Goal: Task Accomplishment & Management: Manage account settings

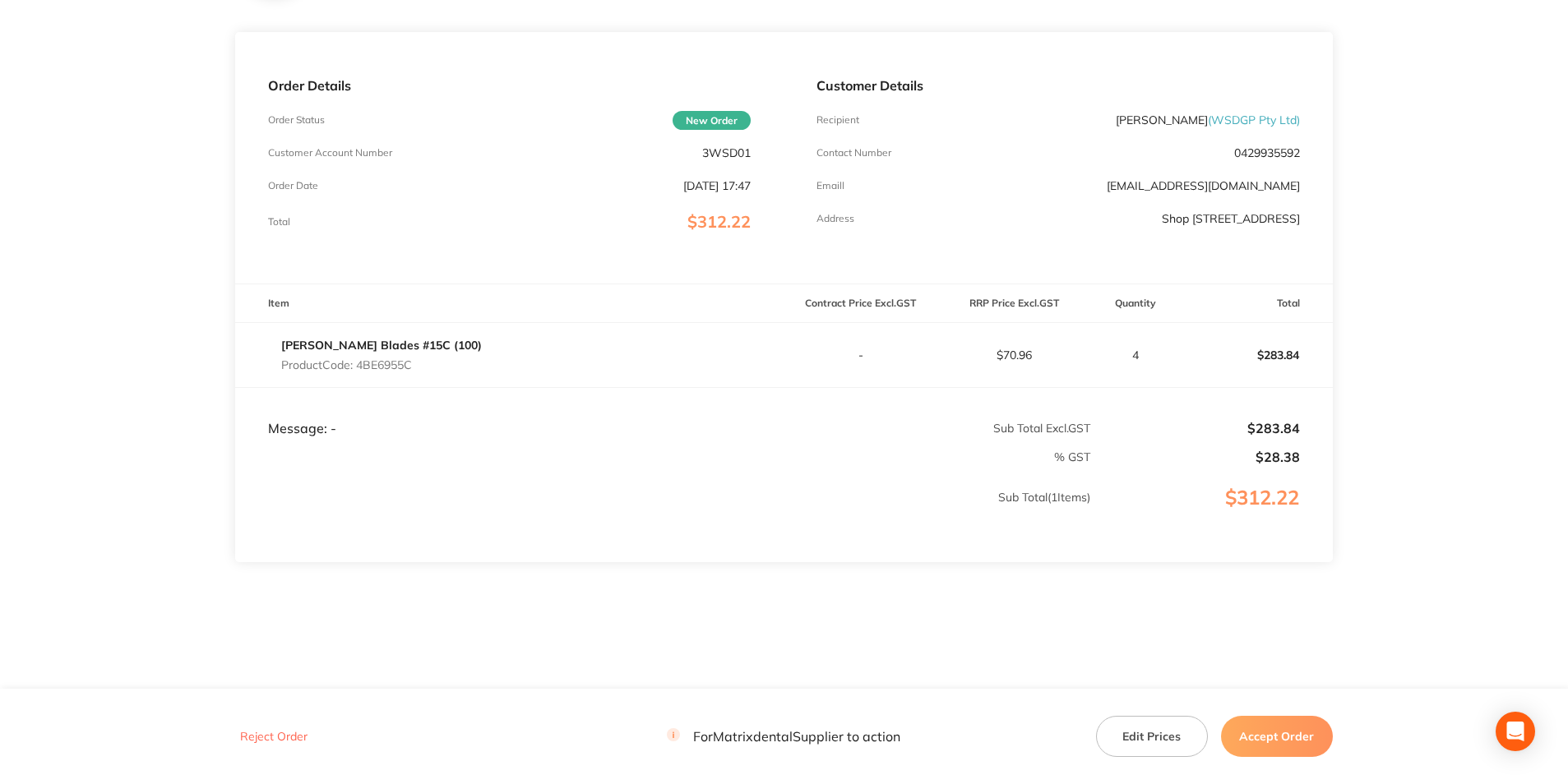
scroll to position [191, 0]
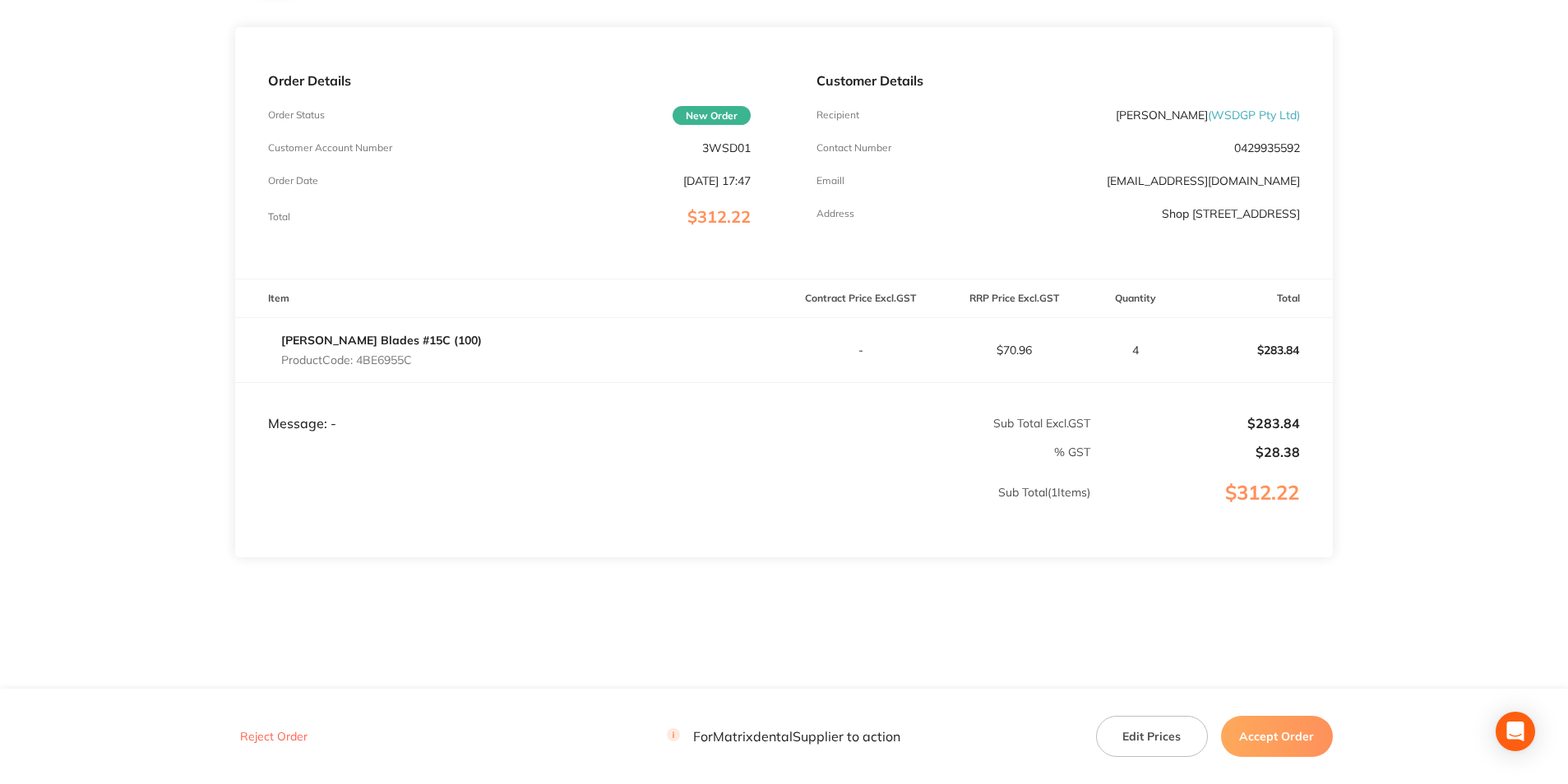
drag, startPoint x: 1277, startPoint y: 738, endPoint x: 1263, endPoint y: 733, distance: 14.9
click at [1277, 738] on button "Accept Order" at bounding box center [1277, 736] width 111 height 41
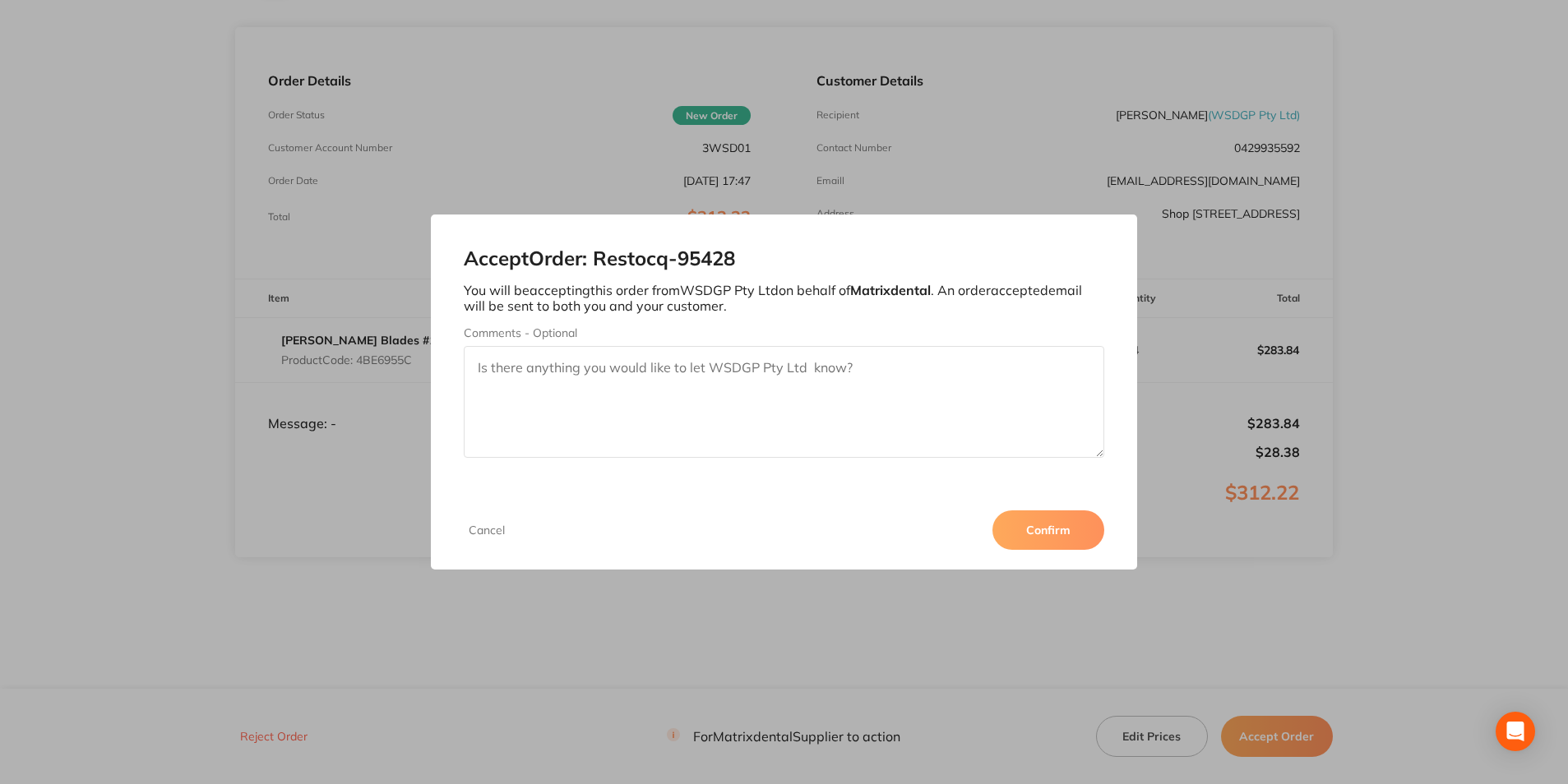
click at [741, 370] on textarea "Comments - Optional" at bounding box center [784, 402] width 640 height 111
click at [528, 372] on textarea "Thankn you" at bounding box center [784, 402] width 640 height 111
click at [549, 368] on textarea "Thank you" at bounding box center [784, 402] width 640 height 111
type textarea "Thank you"
click at [1022, 523] on button "Confirm" at bounding box center [1049, 530] width 111 height 40
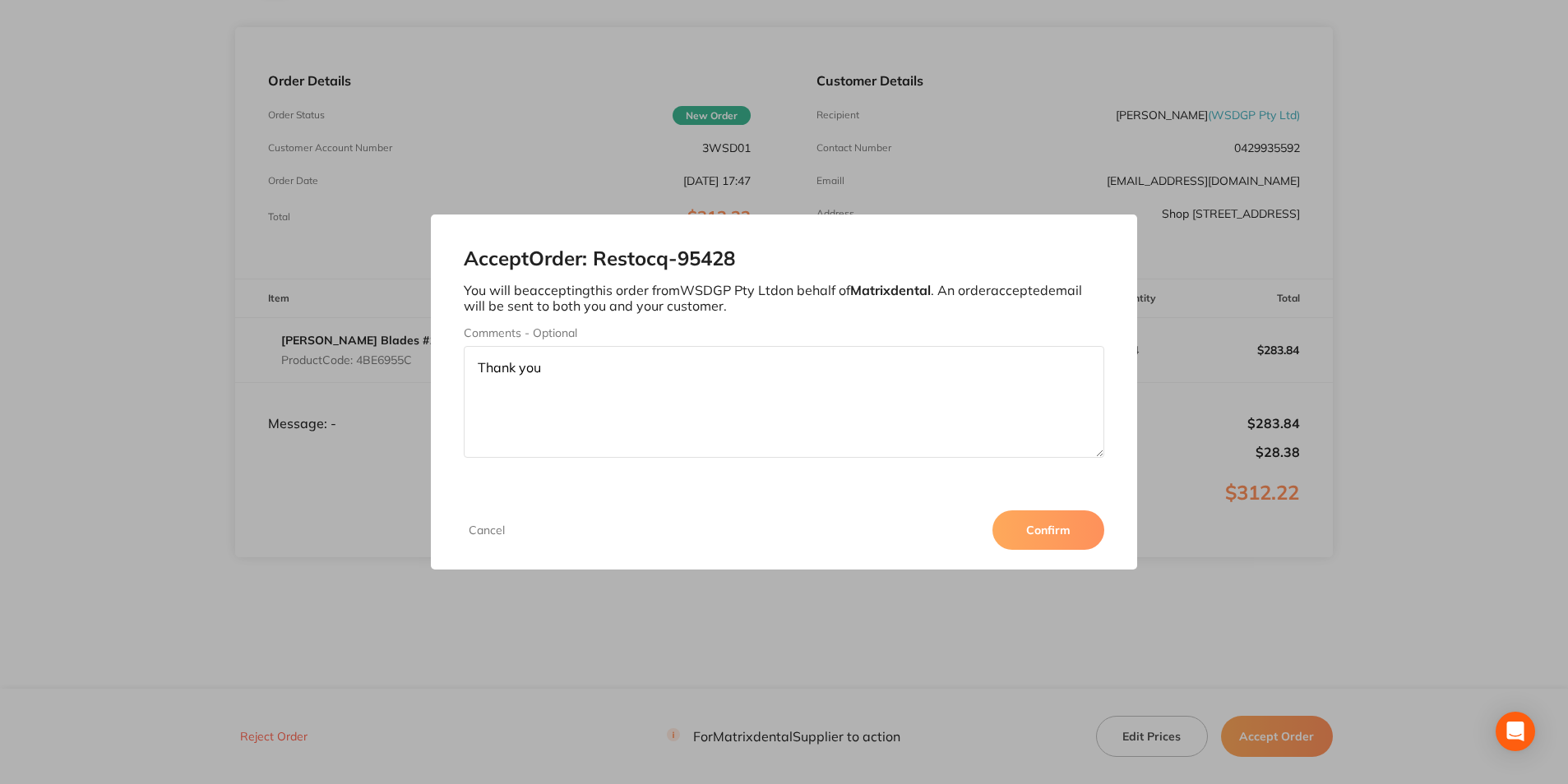
scroll to position [190, 0]
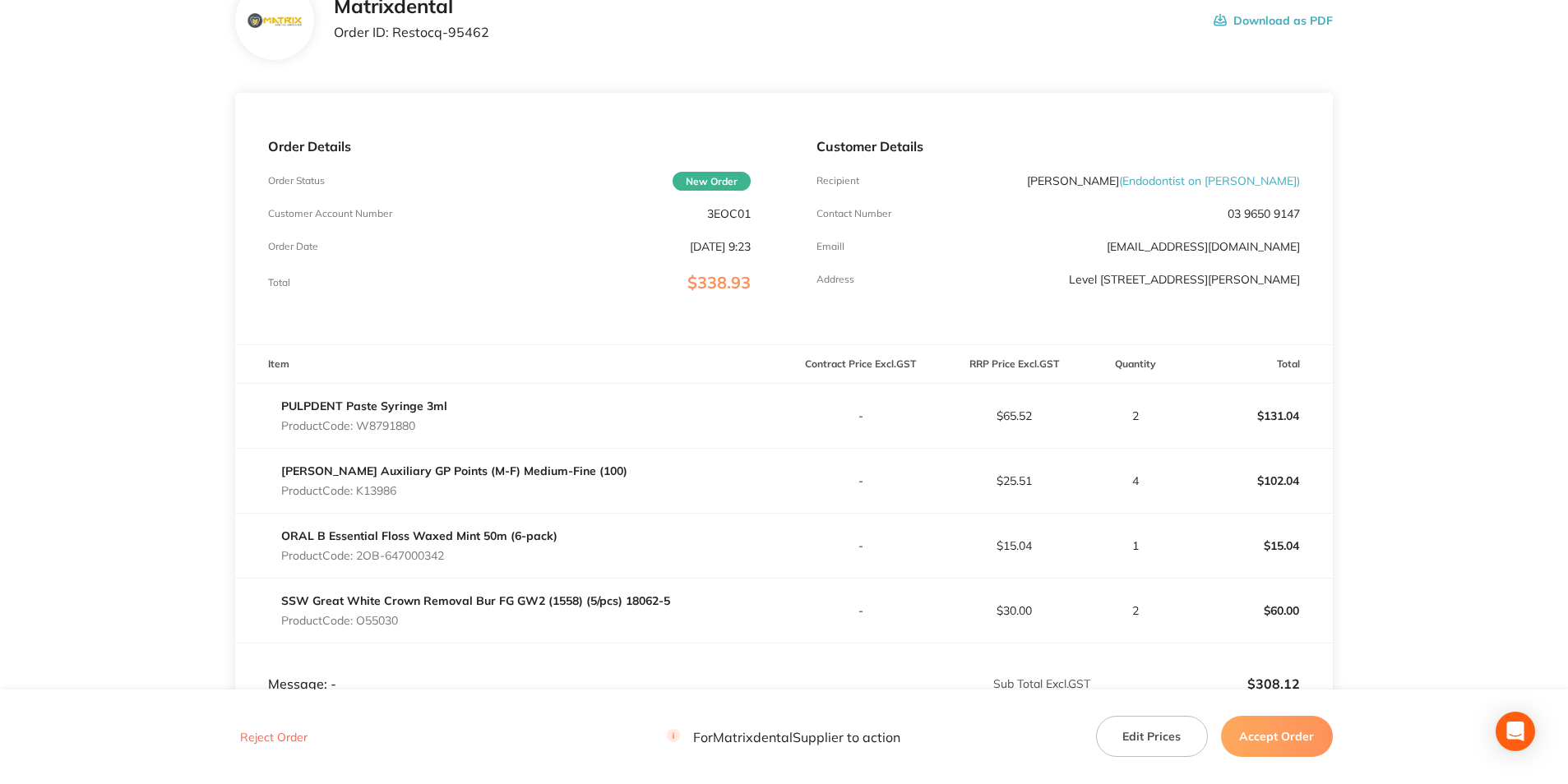
scroll to position [165, 0]
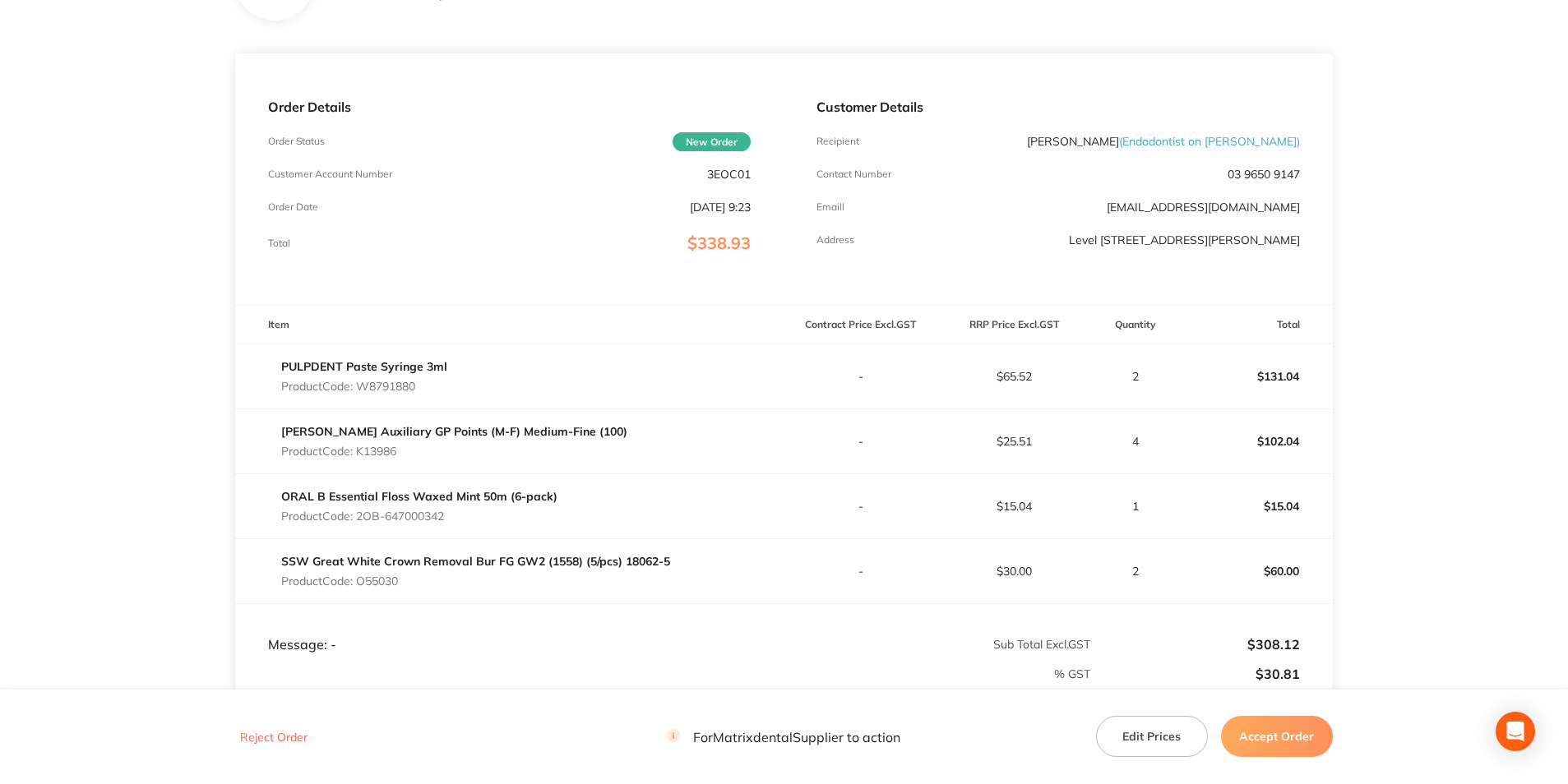
click at [1148, 744] on button "Edit Prices" at bounding box center [1152, 736] width 111 height 41
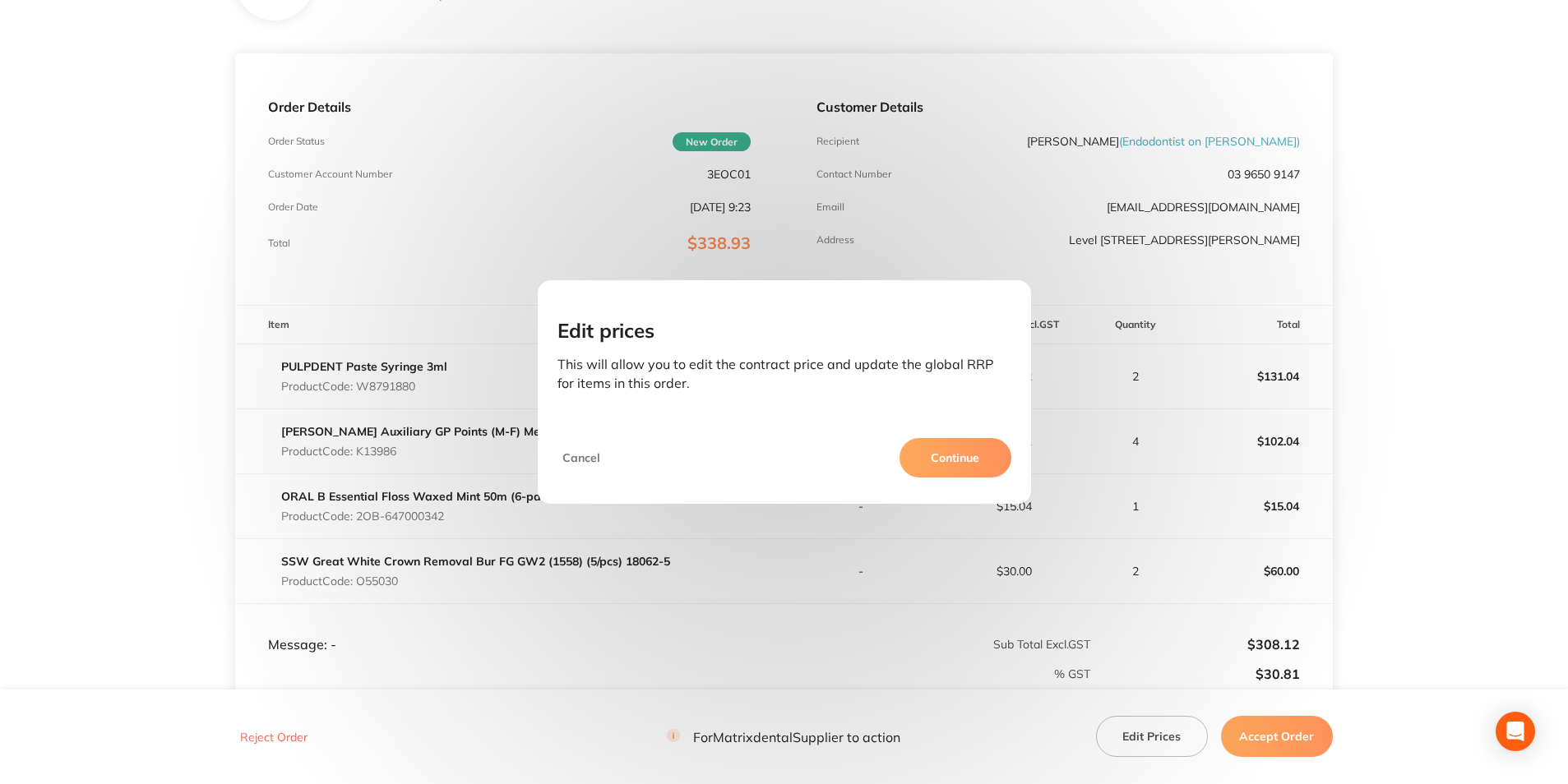
click at [933, 458] on button "Continue" at bounding box center [955, 457] width 111 height 40
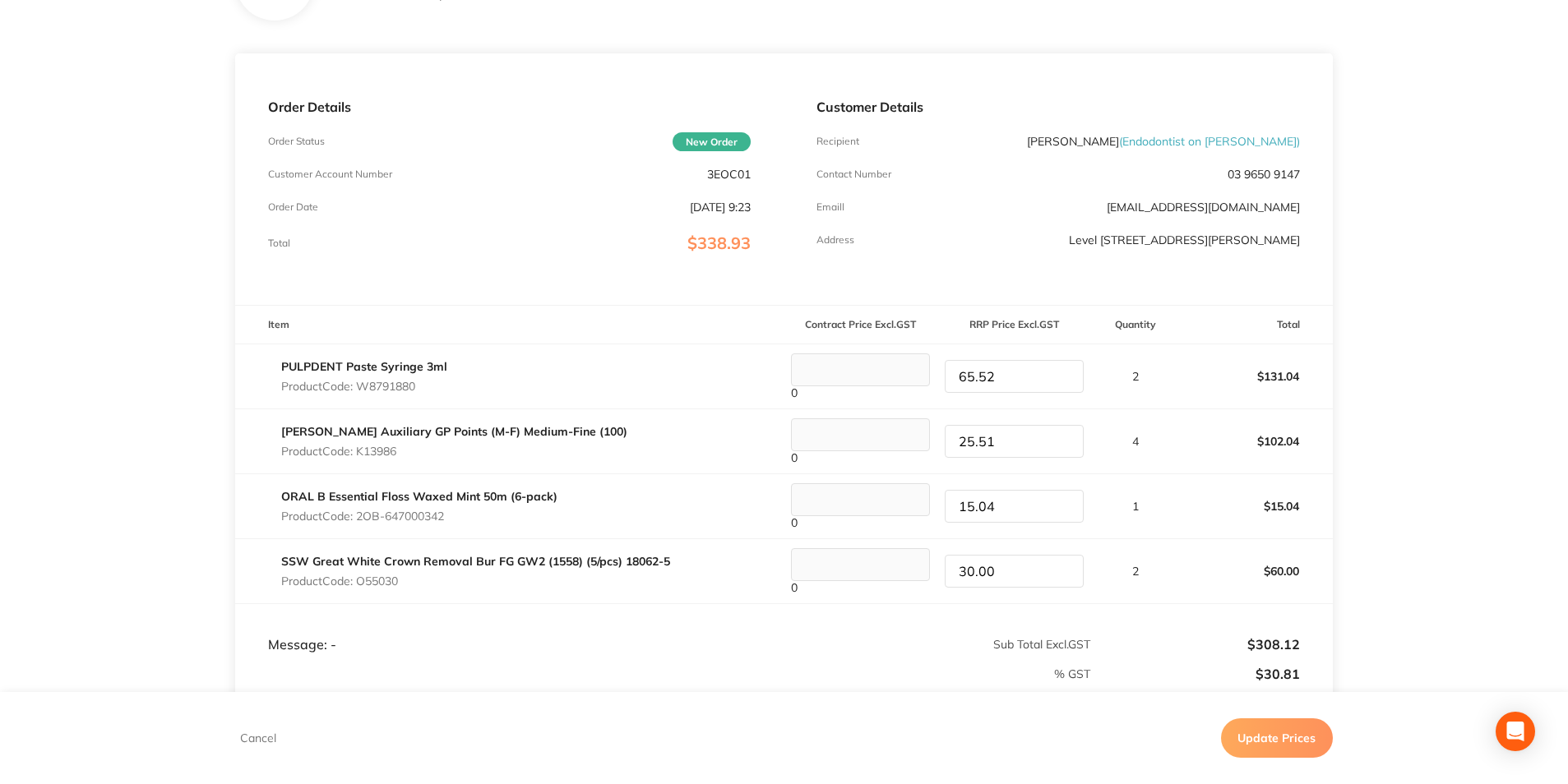
click at [916, 564] on tr "SSW Great White Crown Removal Bur FG GW2 (1558) (5/pcs) 18062-5 Product Code: O…" at bounding box center [784, 571] width 1098 height 65
type input "37.50"
click at [1160, 565] on p "2" at bounding box center [1135, 571] width 86 height 14
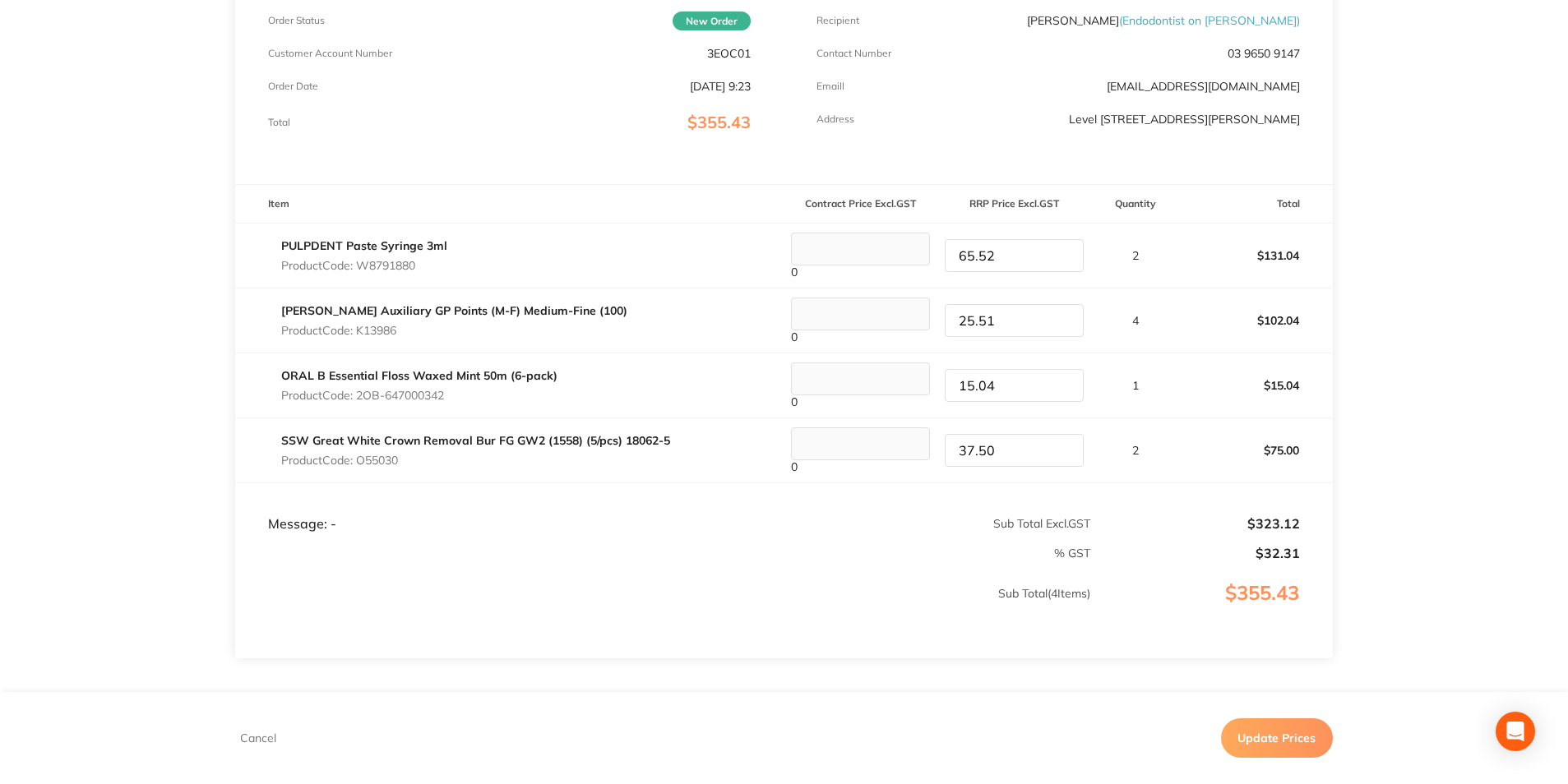
scroll to position [329, 0]
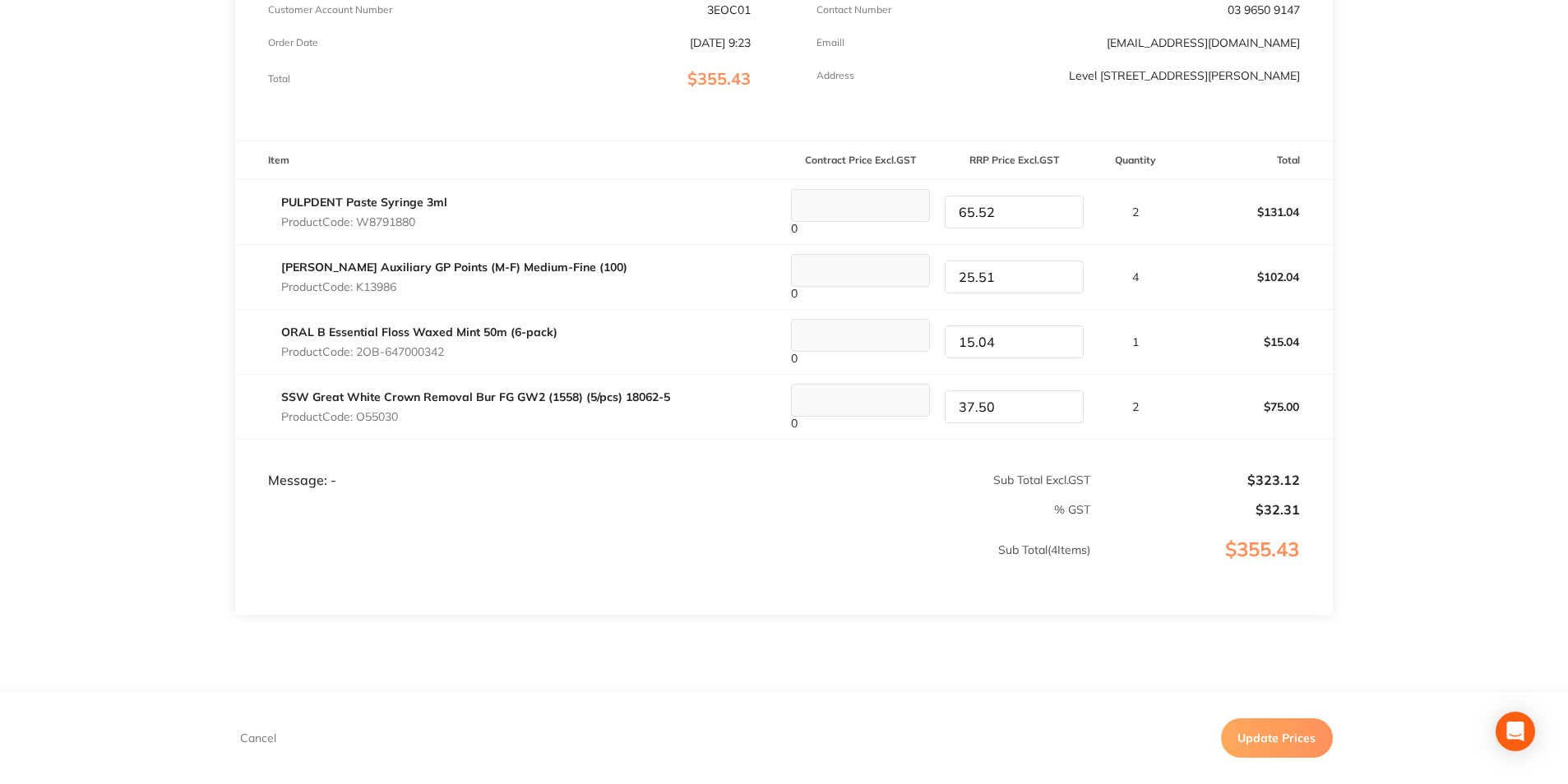
click at [1261, 737] on button "Update Prices" at bounding box center [1277, 738] width 111 height 40
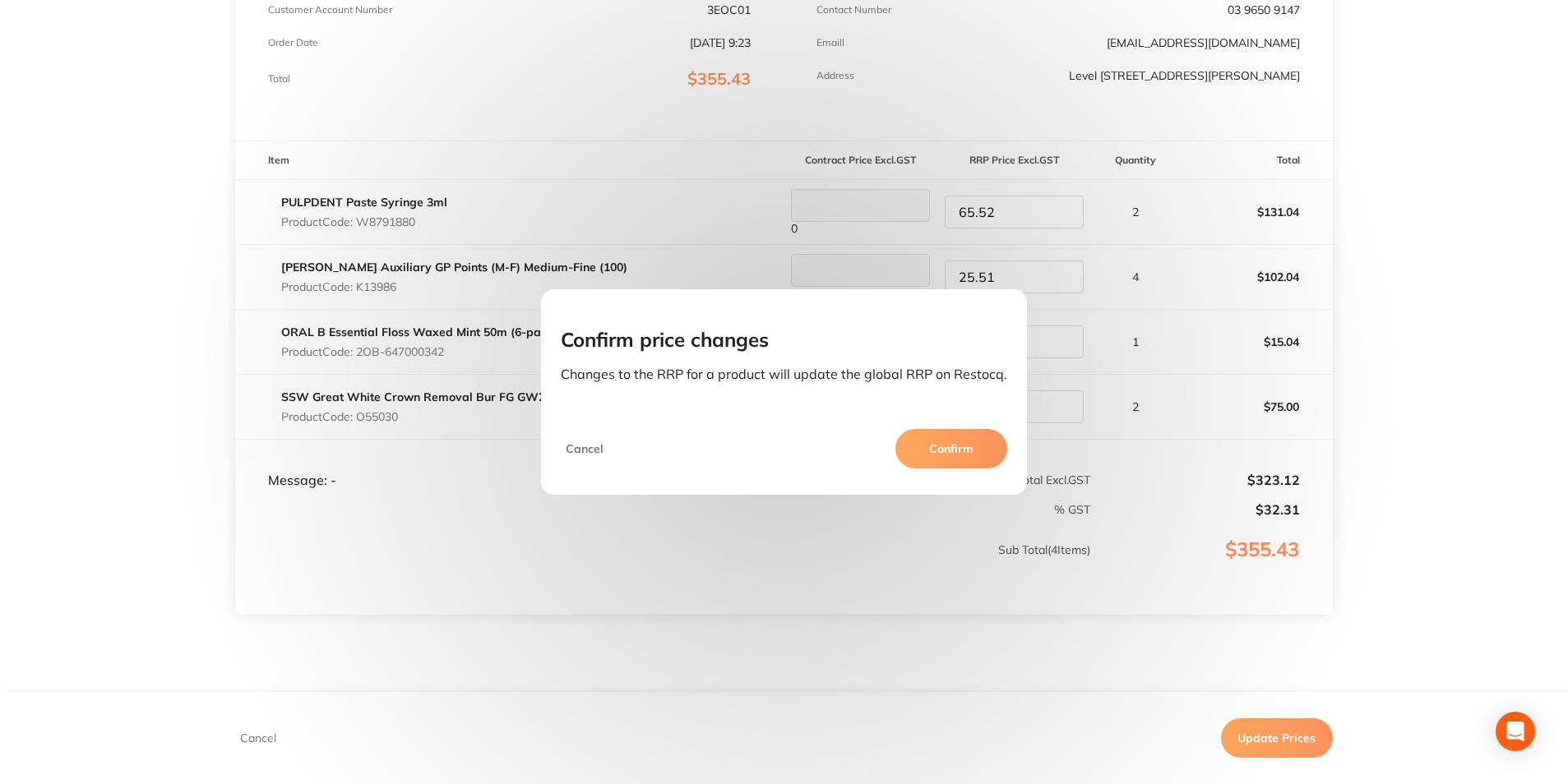
click at [922, 447] on button "Confirm" at bounding box center [952, 448] width 111 height 40
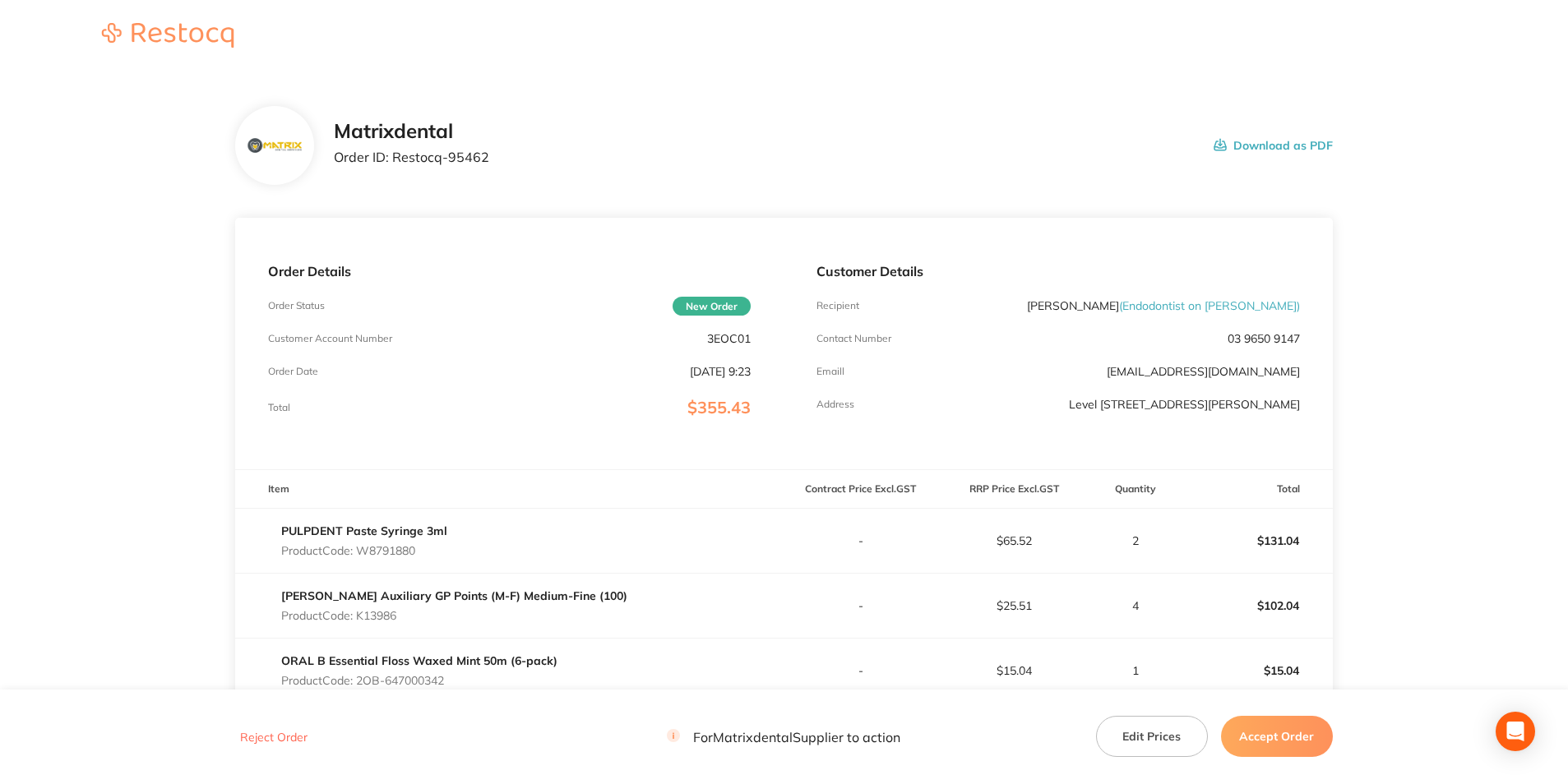
click at [1250, 734] on button "Accept Order" at bounding box center [1277, 736] width 111 height 41
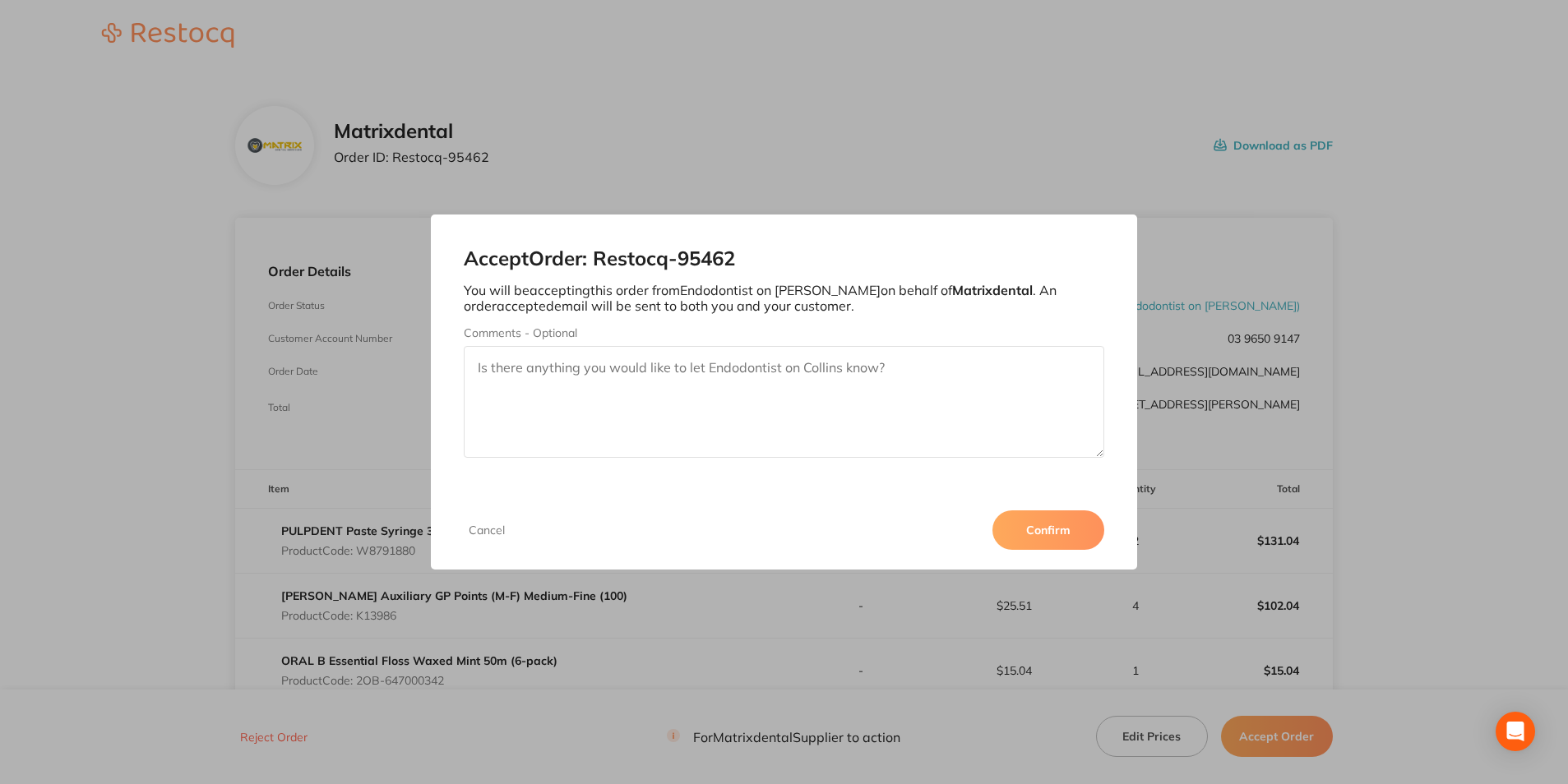
click at [725, 381] on textarea "Comments - Optional" at bounding box center [784, 402] width 640 height 111
type textarea "Thank you"
click at [1051, 528] on button "Confirm" at bounding box center [1049, 530] width 111 height 40
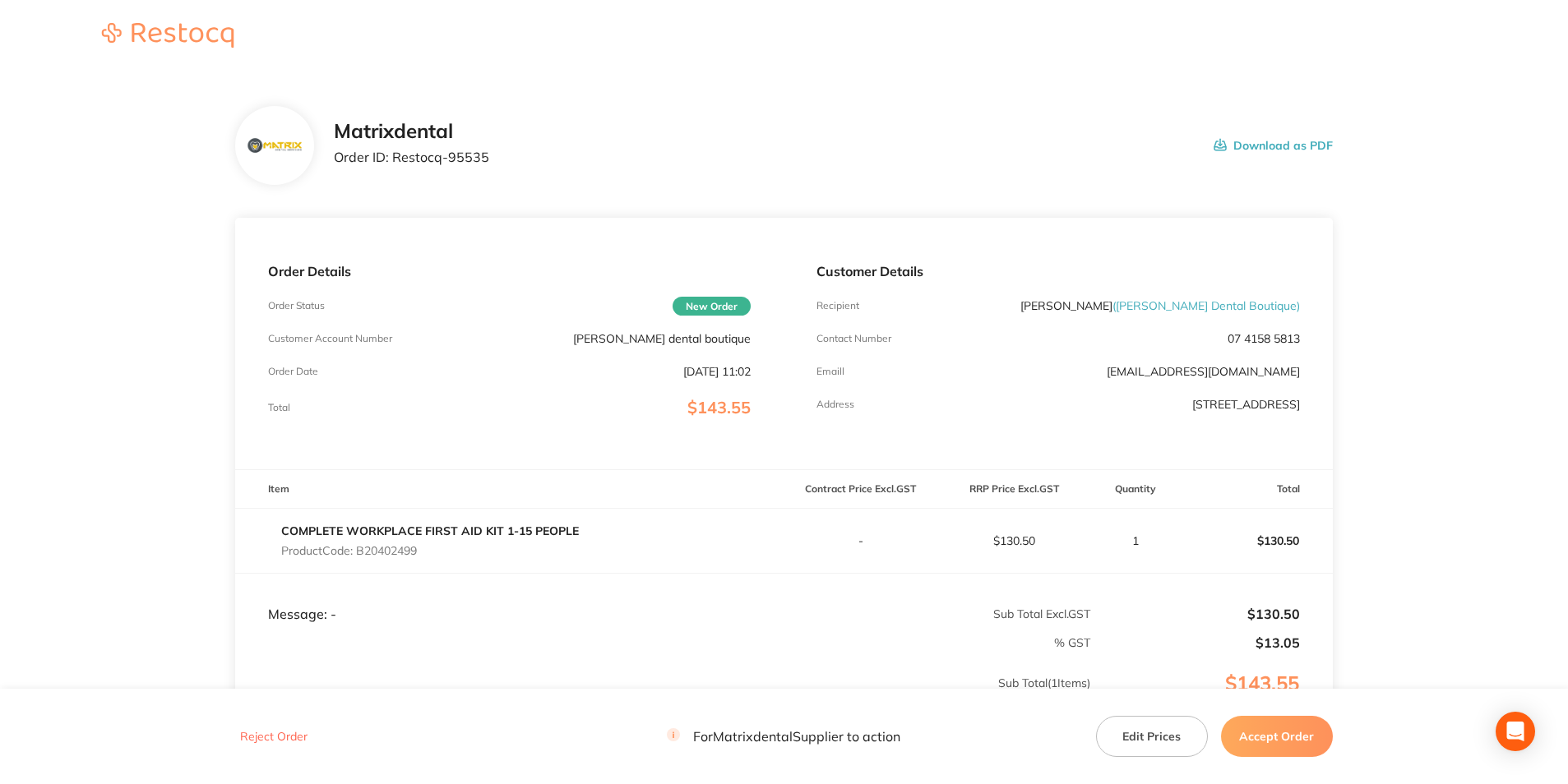
click at [1278, 728] on button "Accept Order" at bounding box center [1277, 736] width 111 height 41
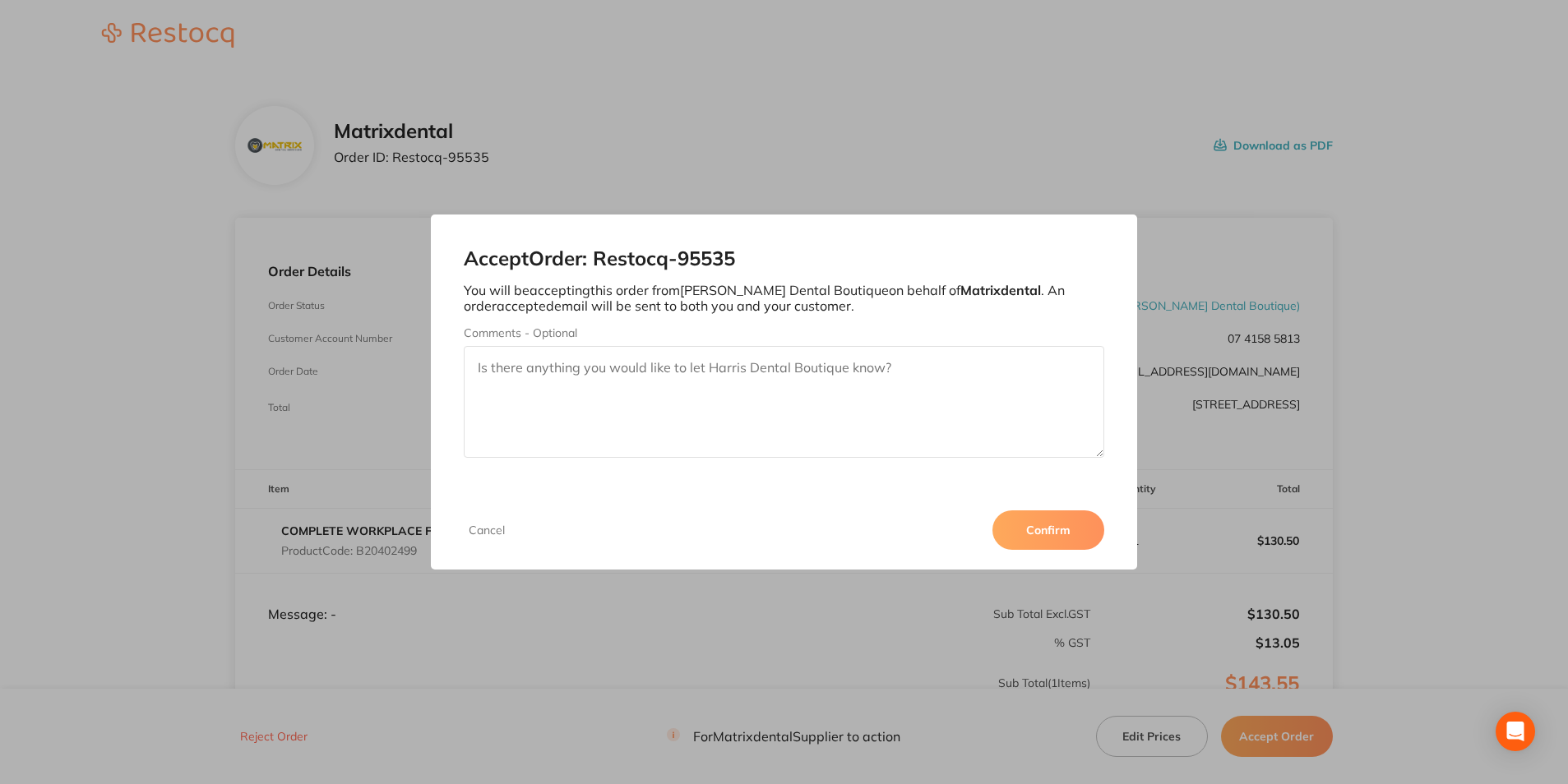
click at [755, 381] on textarea "Comments - Optional" at bounding box center [784, 402] width 640 height 111
type textarea "Thank you"
click at [1032, 529] on button "Confirm" at bounding box center [1049, 530] width 111 height 40
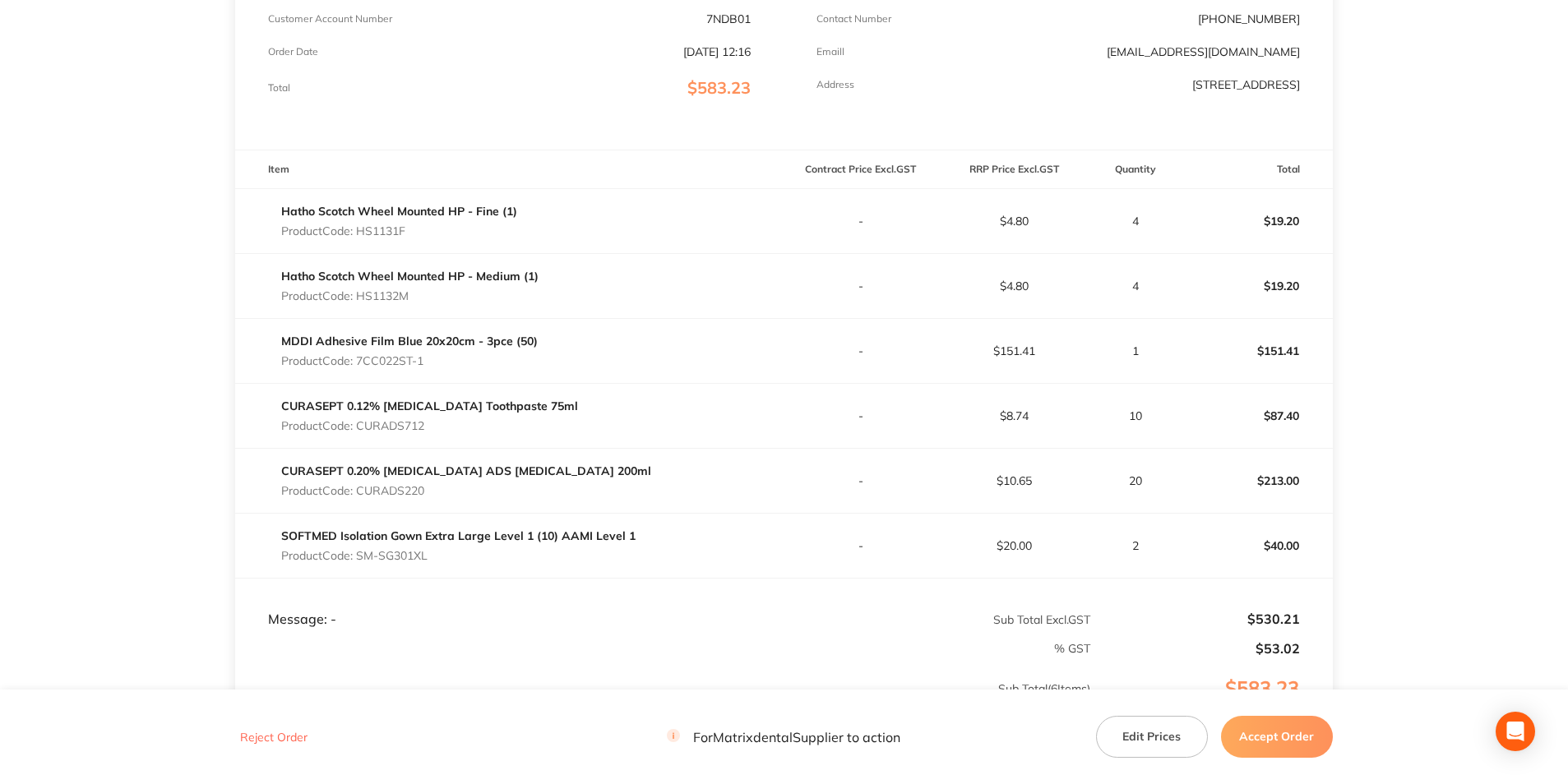
scroll to position [329, 0]
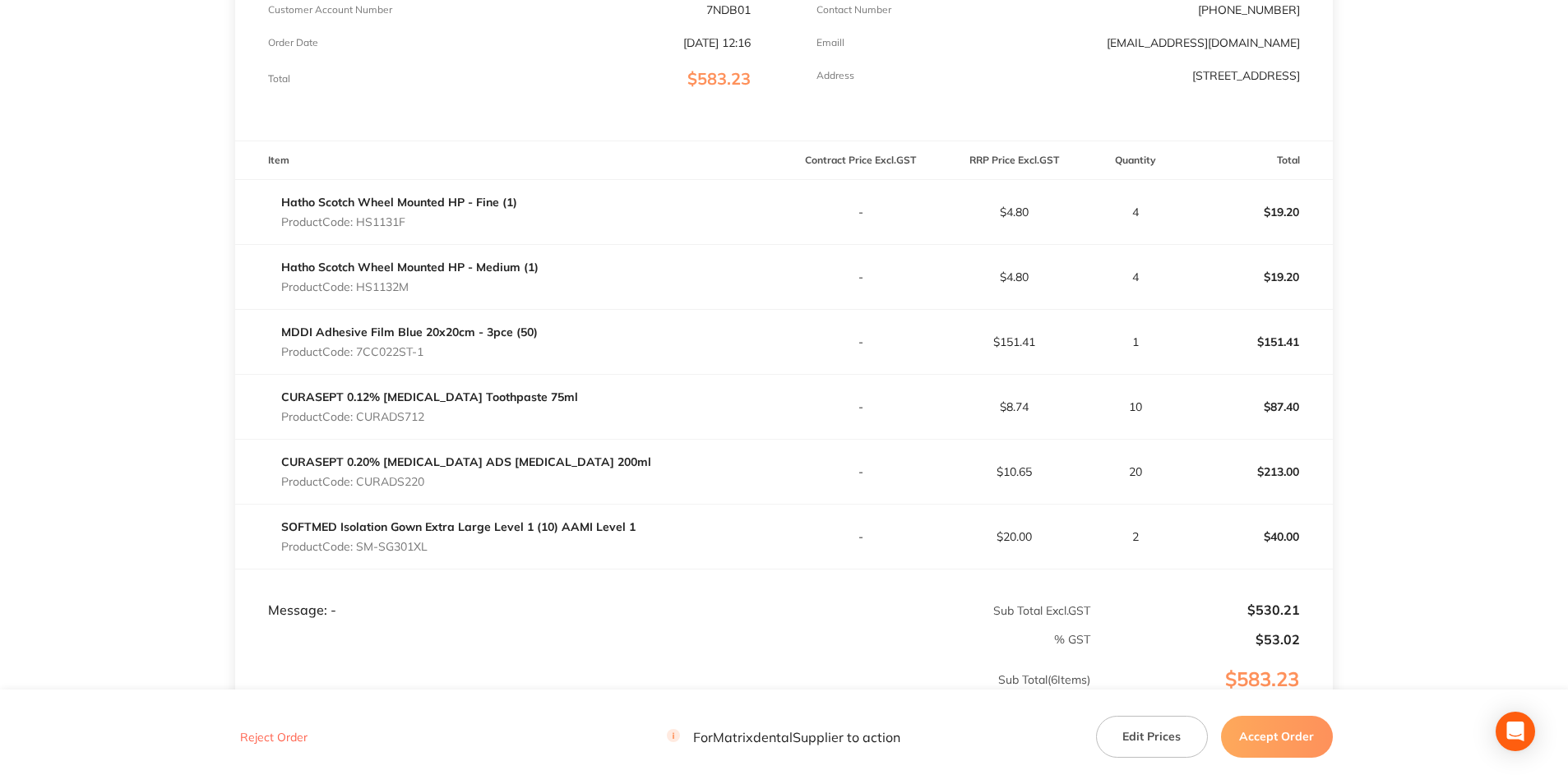
drag, startPoint x: 1162, startPoint y: 728, endPoint x: 1159, endPoint y: 720, distance: 8.5
click at [1161, 728] on button "Edit Prices" at bounding box center [1152, 736] width 111 height 41
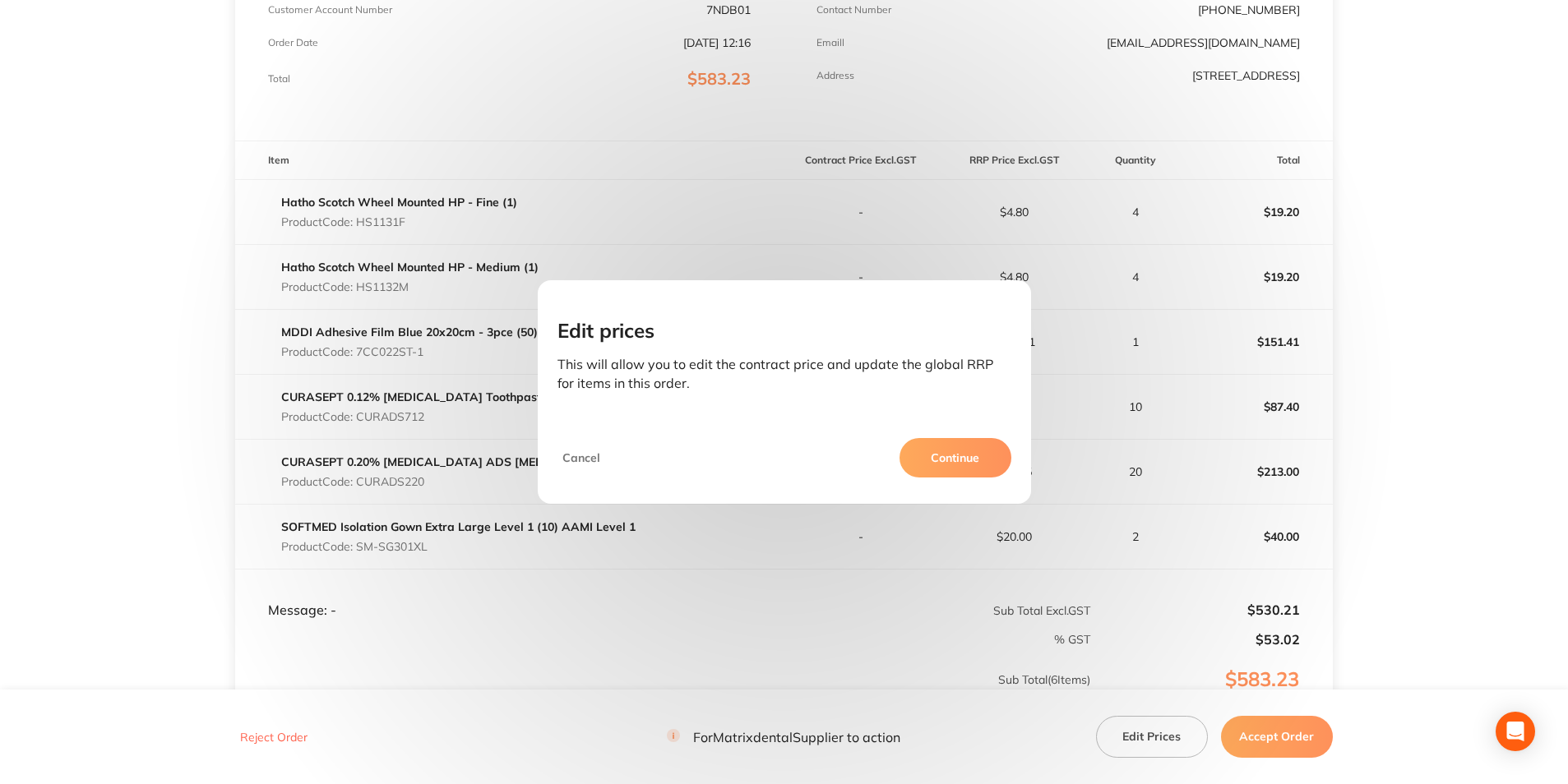
click at [983, 456] on button "Continue" at bounding box center [955, 457] width 111 height 40
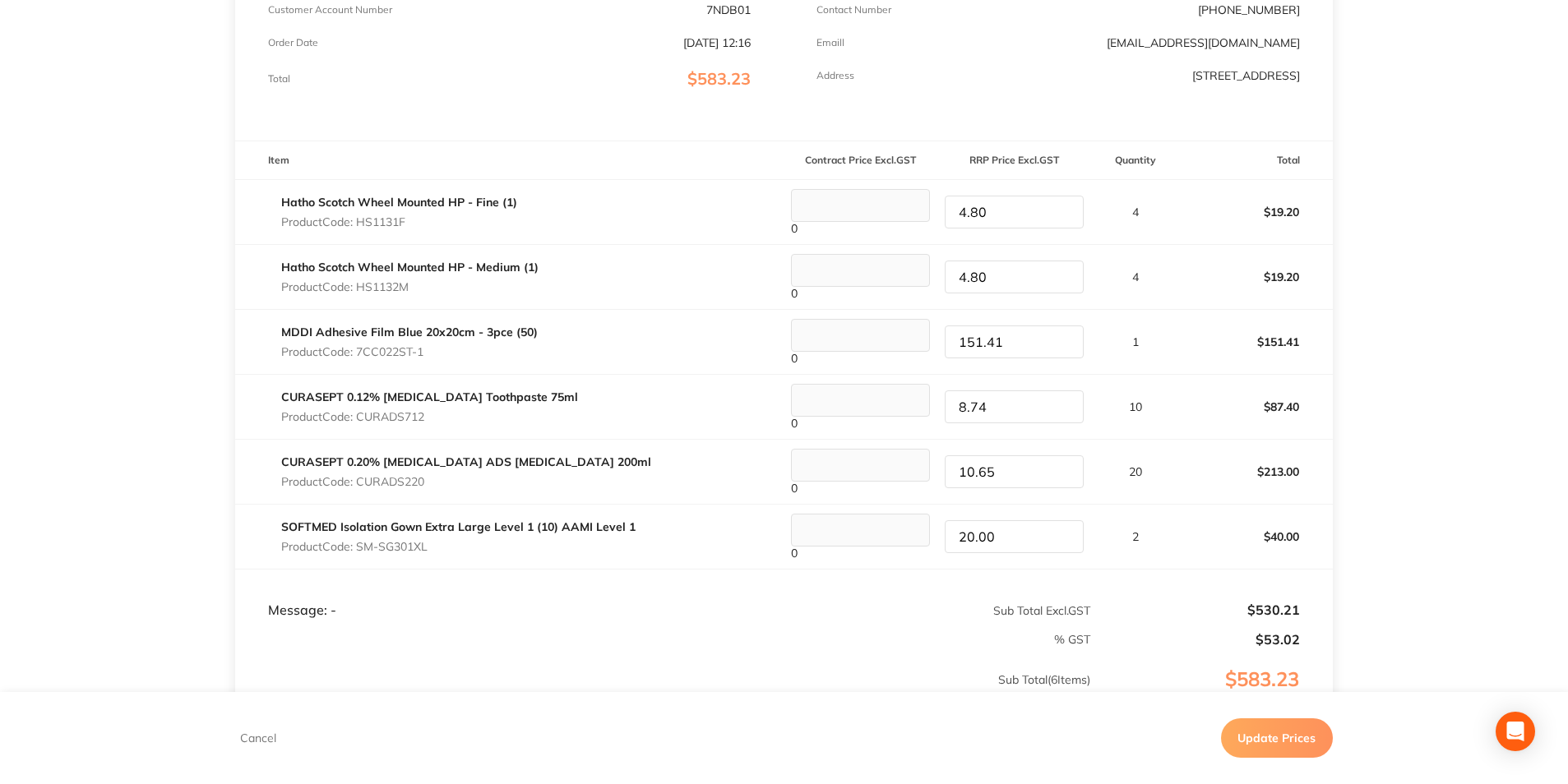
click at [917, 405] on tr "CURASEPT 0.12% Chlorhexidine Toothpaste 75ml Product Code: CURADS712 0 8.74 10 …" at bounding box center [784, 407] width 1098 height 65
type input "8.40"
click at [1161, 430] on td "10" at bounding box center [1135, 407] width 88 height 65
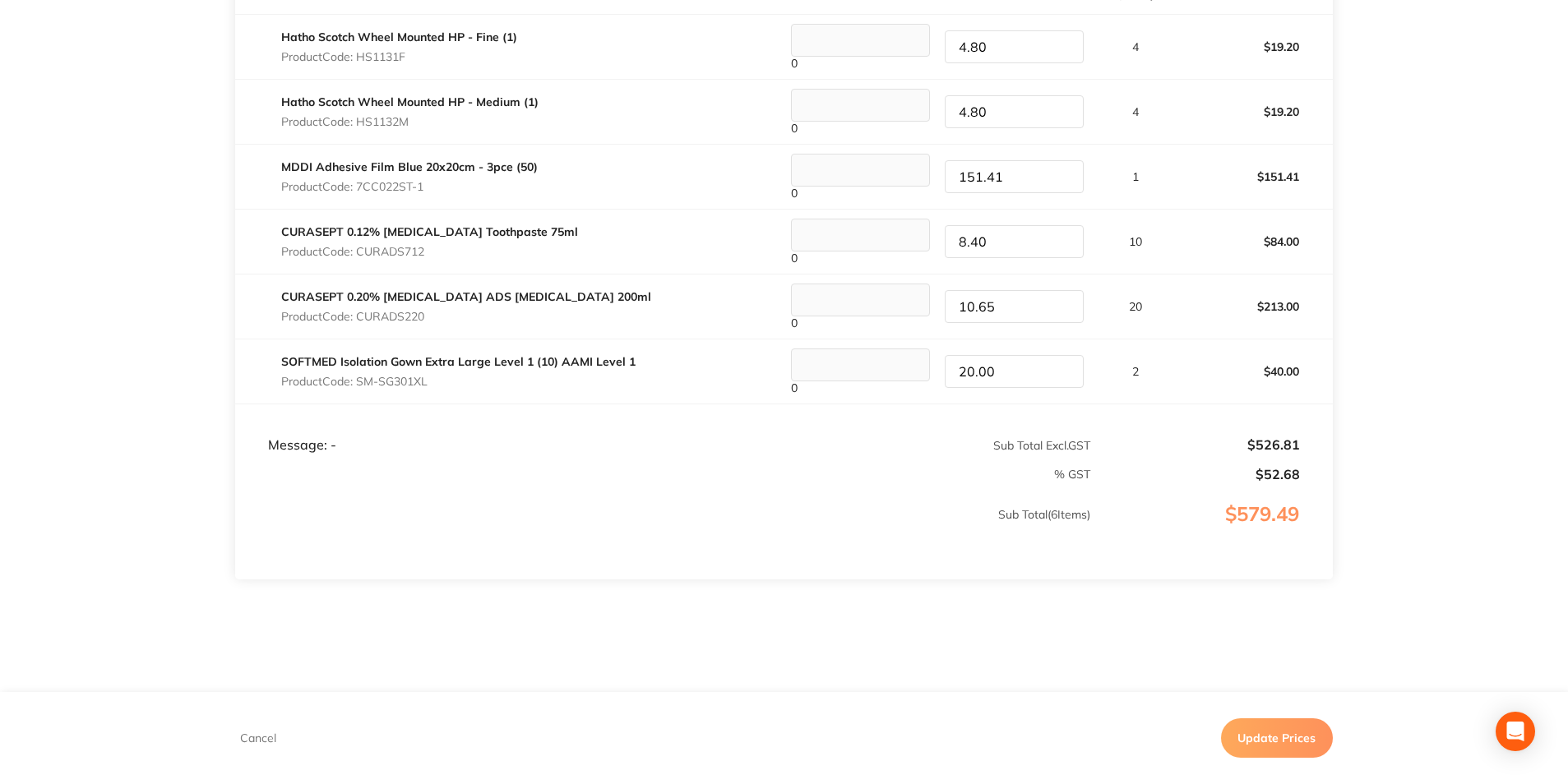
scroll to position [513, 0]
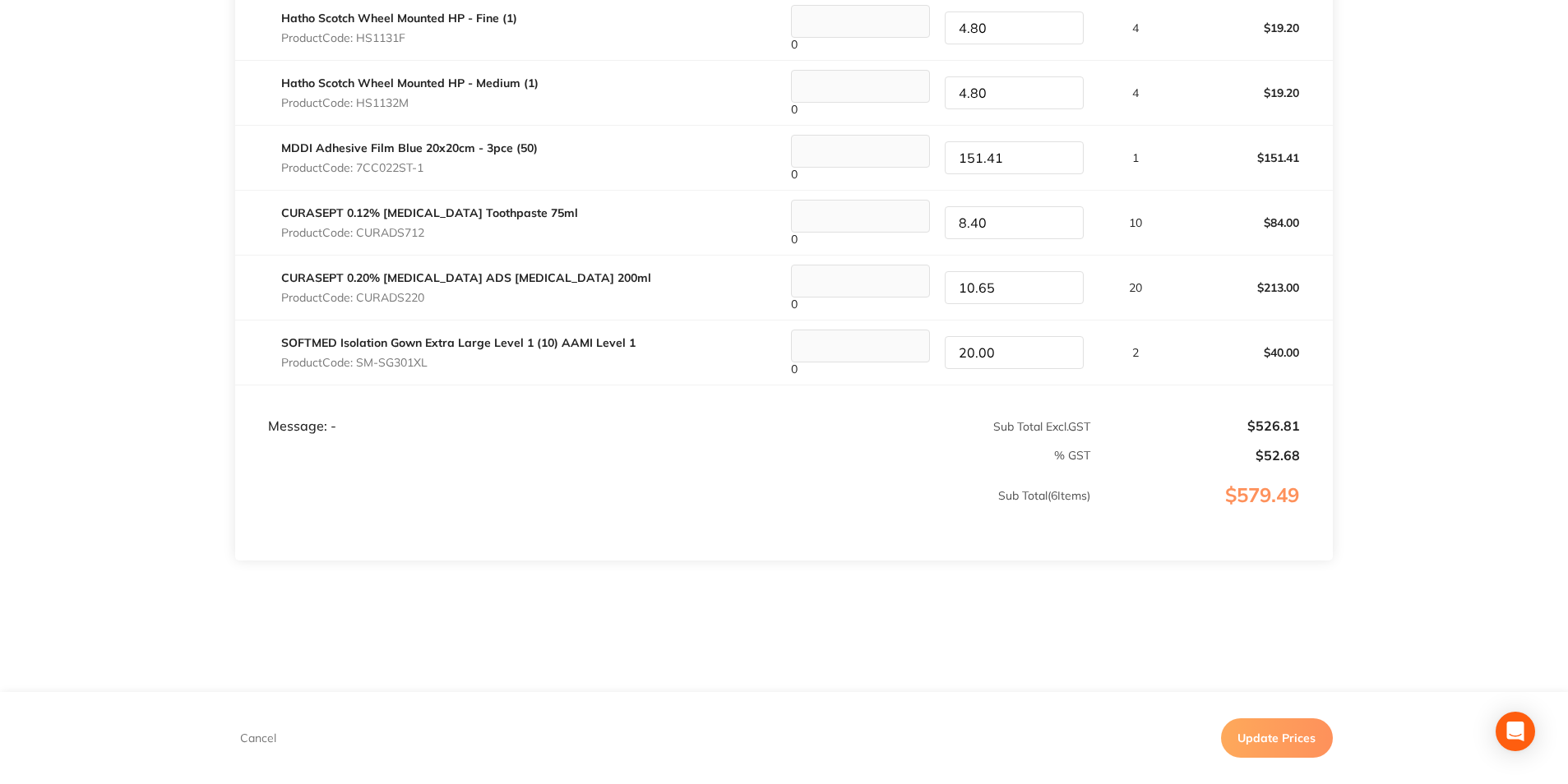
click at [1269, 729] on button "Update Prices" at bounding box center [1277, 738] width 111 height 40
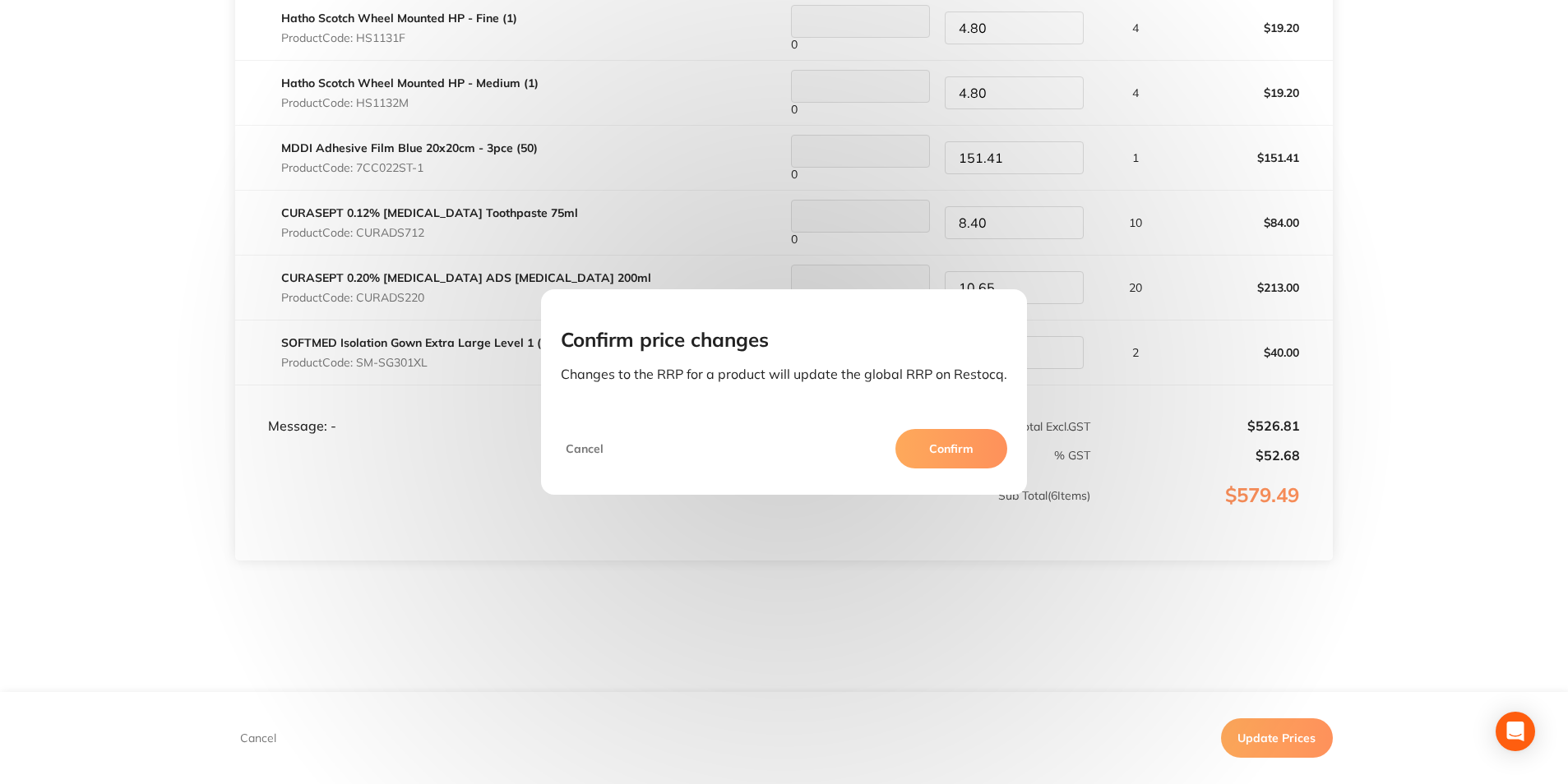
click at [964, 446] on button "Confirm" at bounding box center [952, 448] width 111 height 40
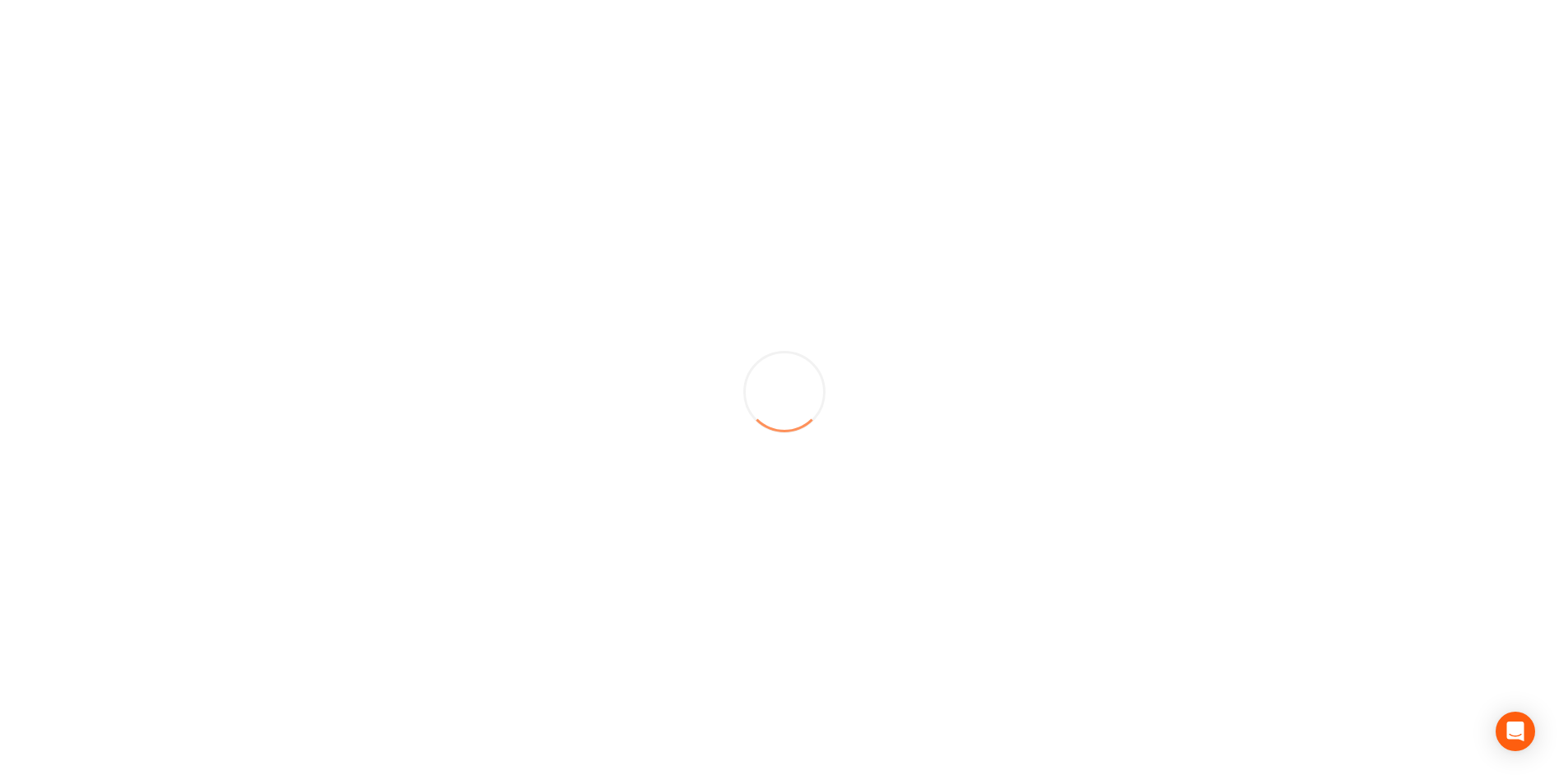
scroll to position [0, 0]
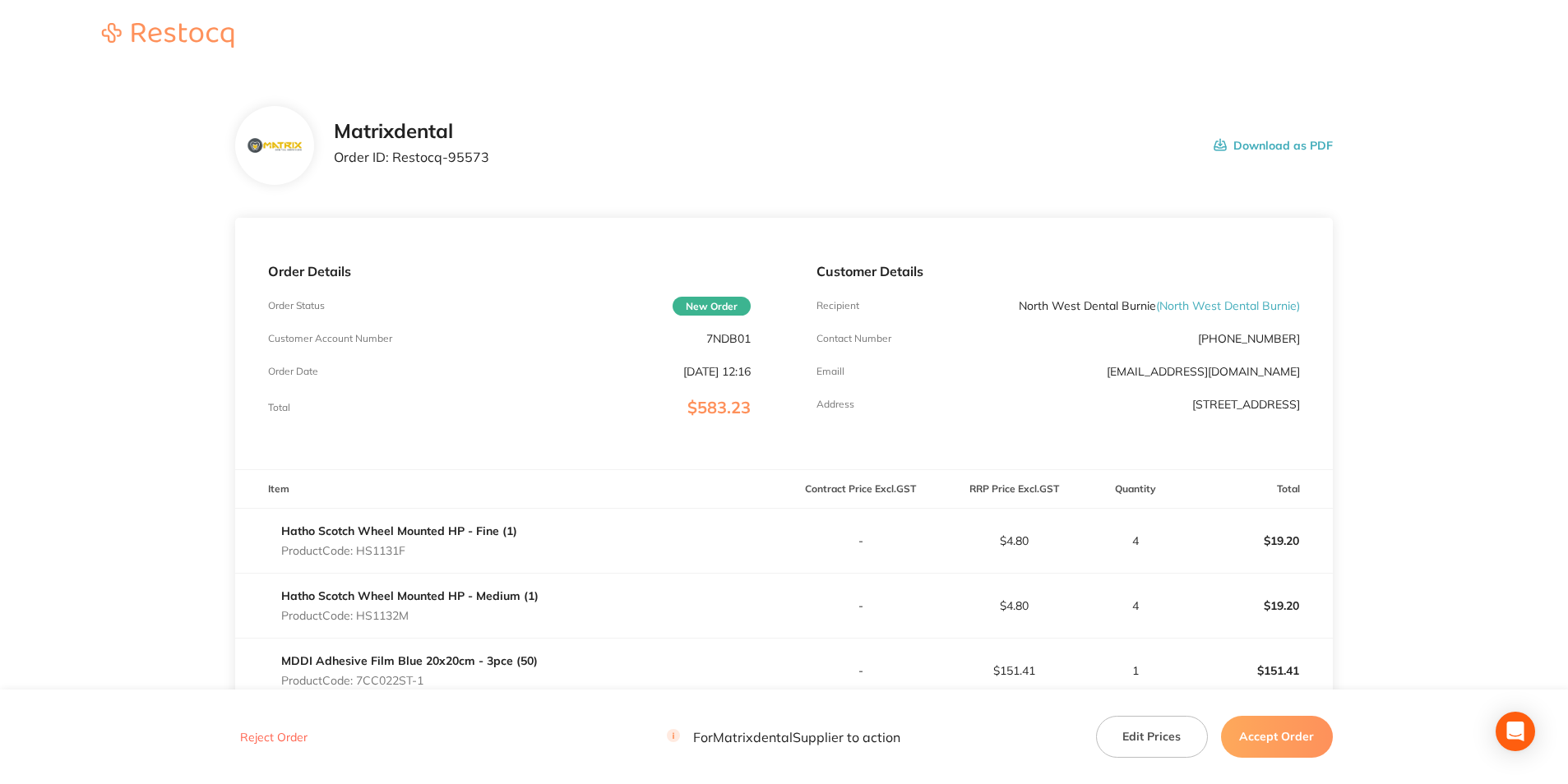
click at [1271, 740] on button "Accept Order" at bounding box center [1277, 736] width 111 height 41
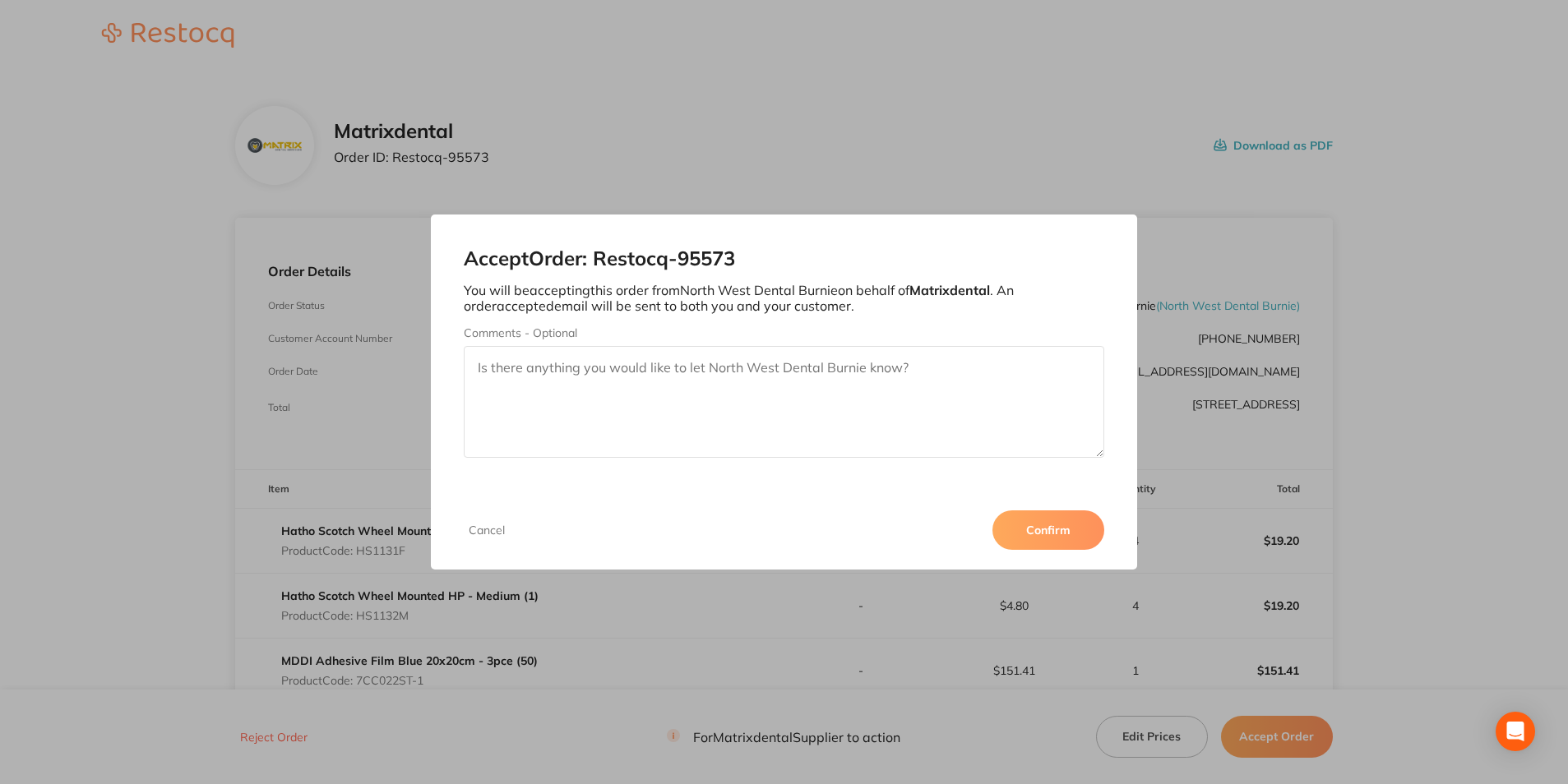
click at [811, 380] on textarea "Comments - Optional" at bounding box center [784, 402] width 640 height 111
type textarea "Thank you"
click at [1055, 528] on button "Confirm" at bounding box center [1049, 530] width 111 height 40
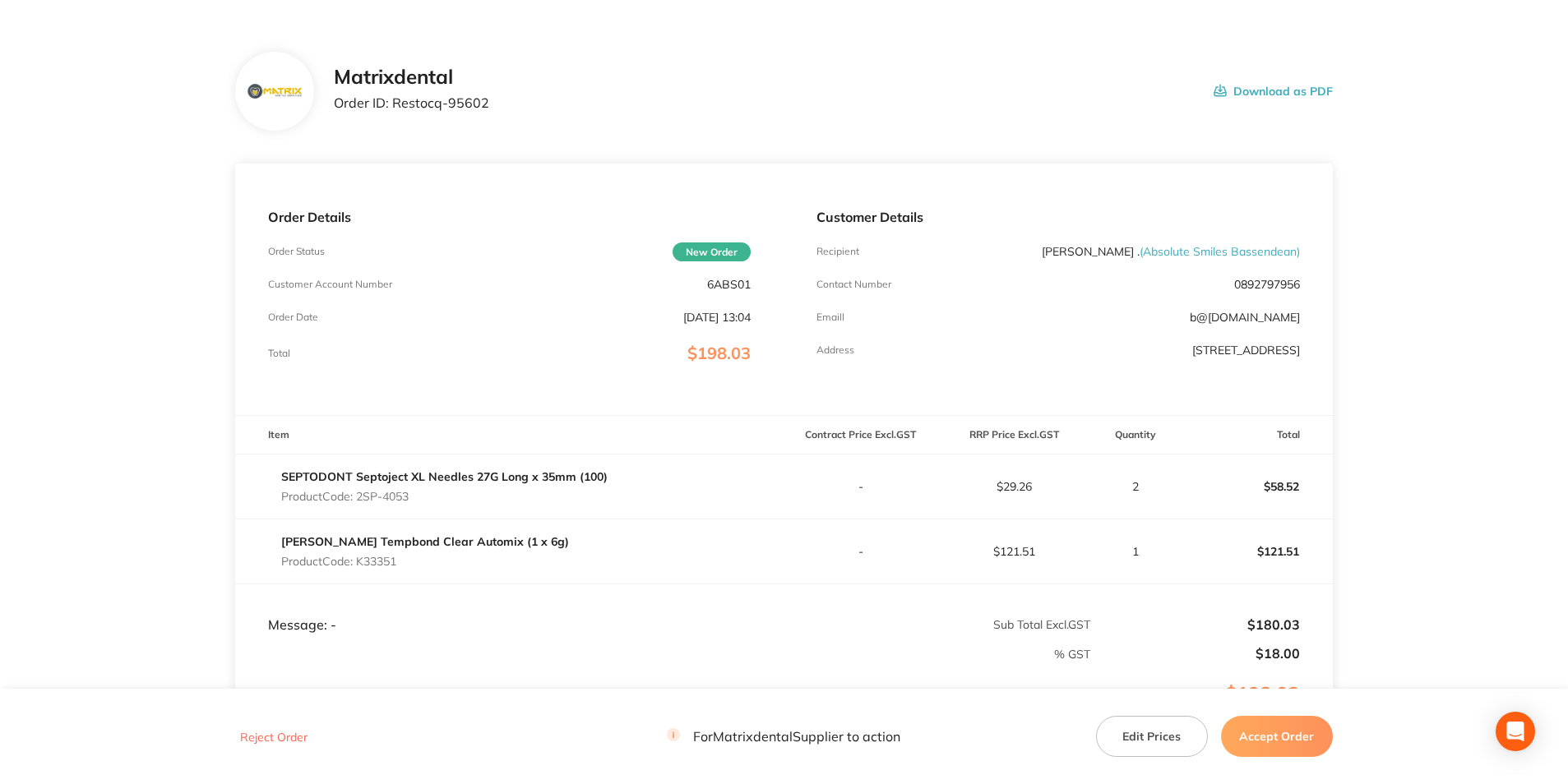
scroll to position [82, 0]
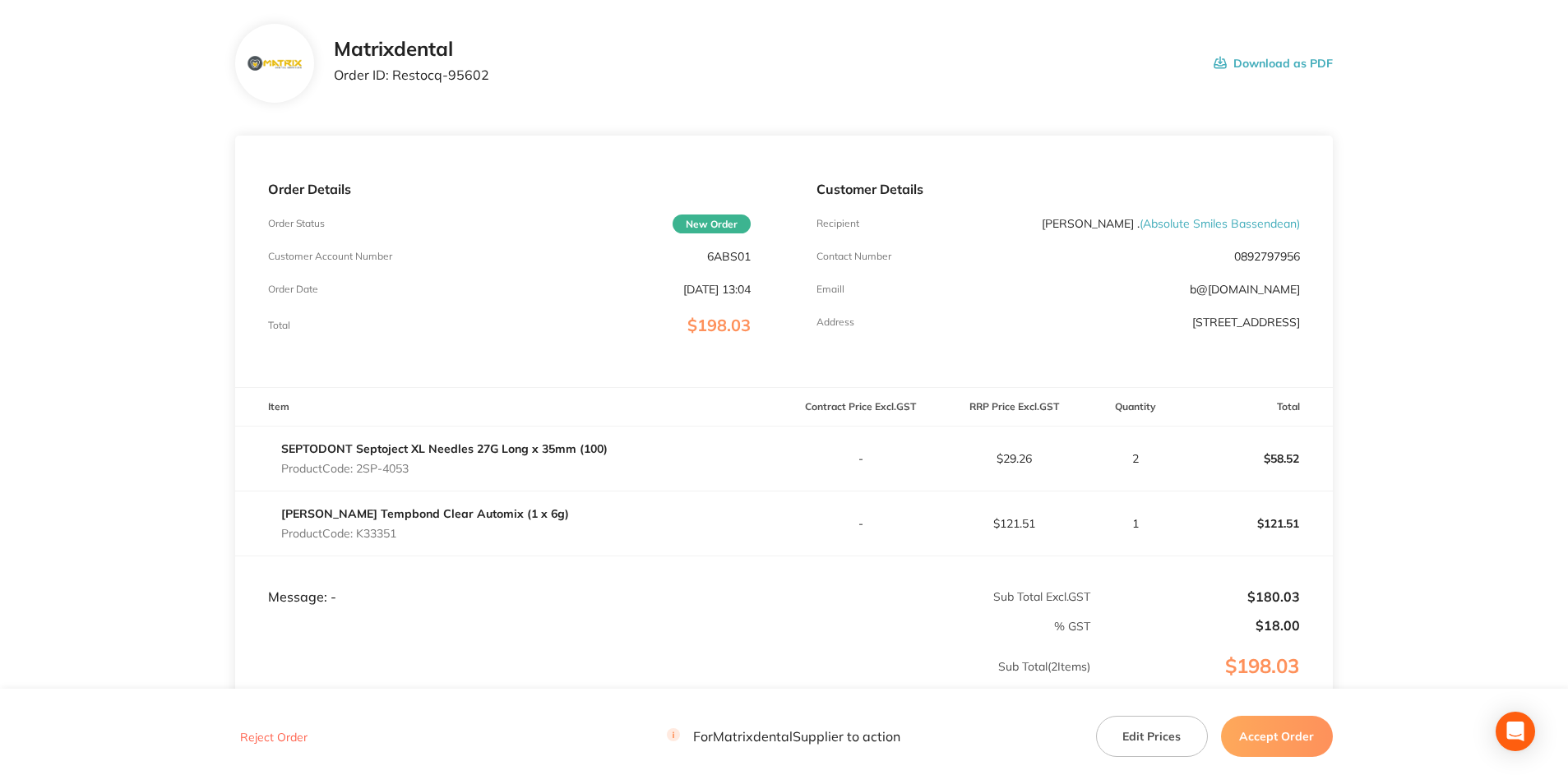
click at [1256, 727] on button "Accept Order" at bounding box center [1277, 736] width 111 height 41
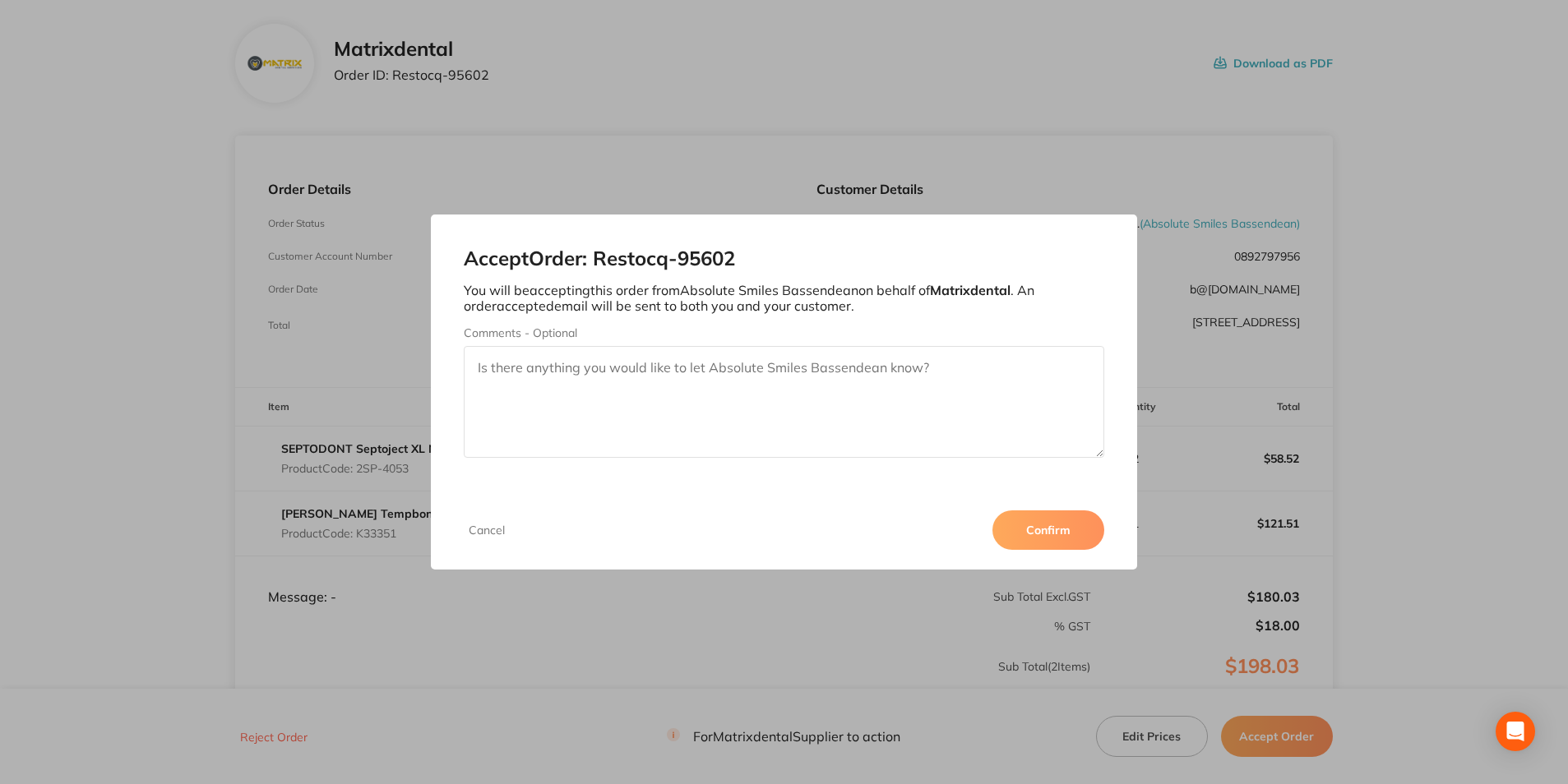
click at [653, 378] on textarea "Comments - Optional" at bounding box center [784, 402] width 640 height 111
type textarea "Thank you"
click at [1056, 523] on button "Confirm" at bounding box center [1049, 530] width 111 height 40
